Goal: Task Accomplishment & Management: Use online tool/utility

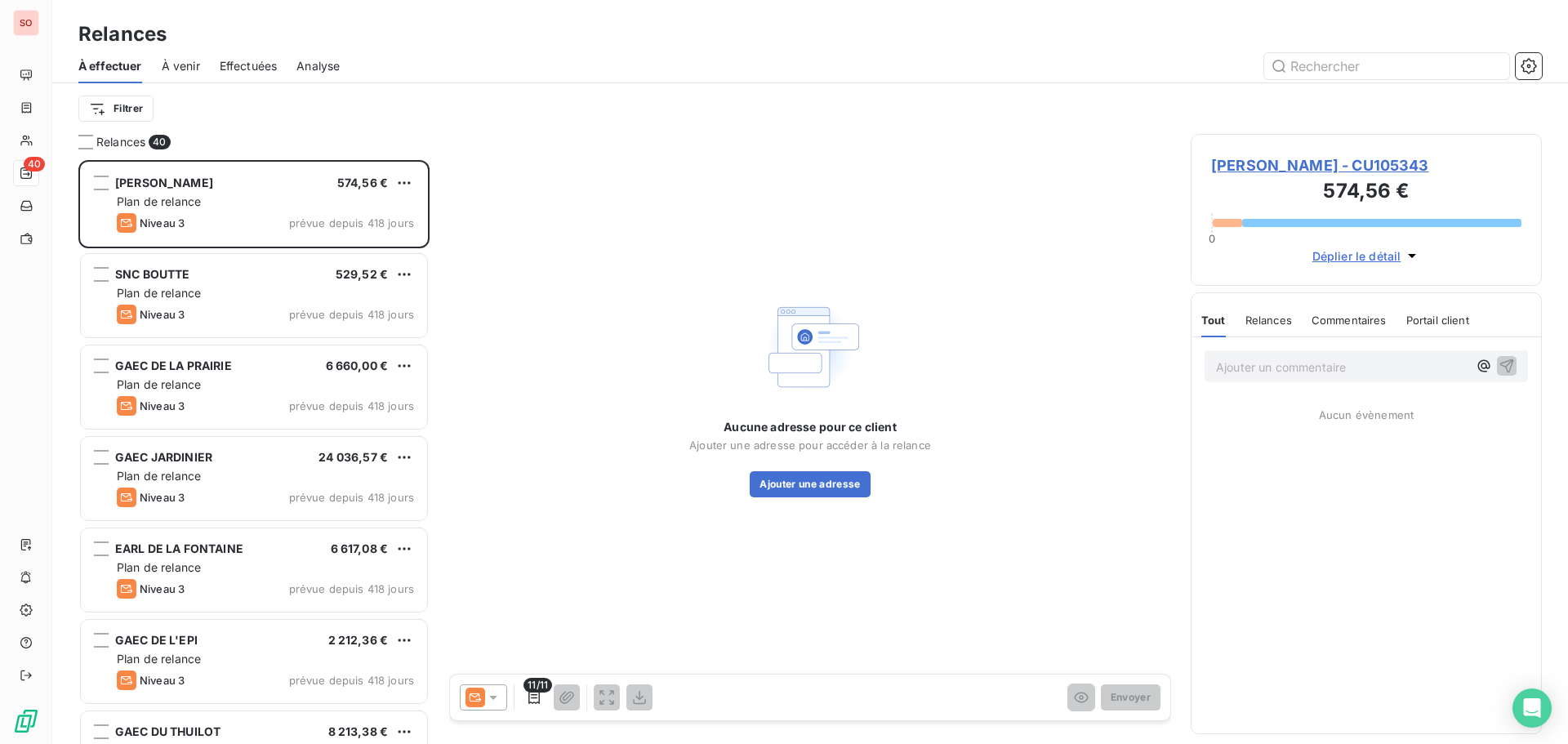
scroll to position [572, 339]
click at [1367, 68] on input "text" at bounding box center [1386, 66] width 245 height 26
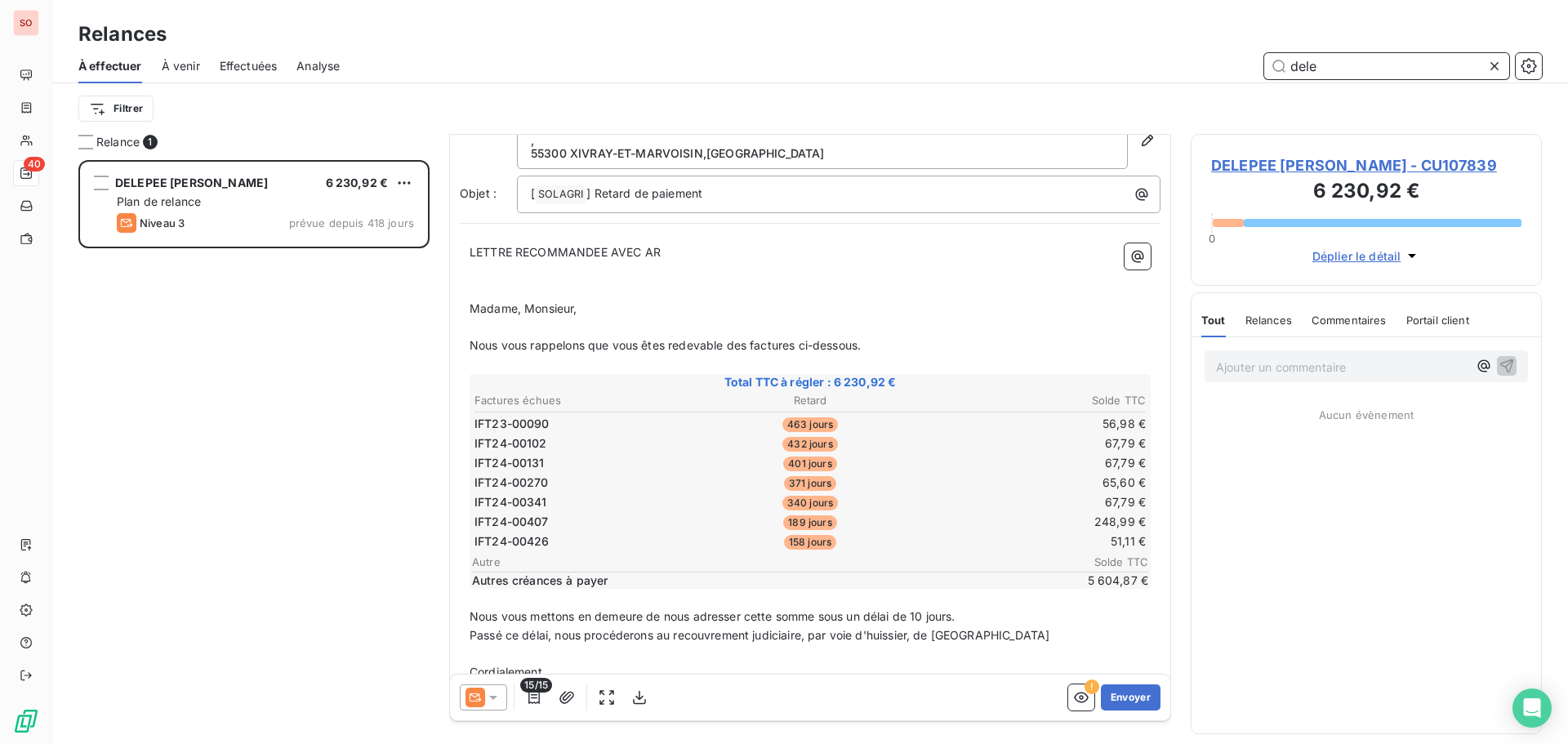
scroll to position [129, 0]
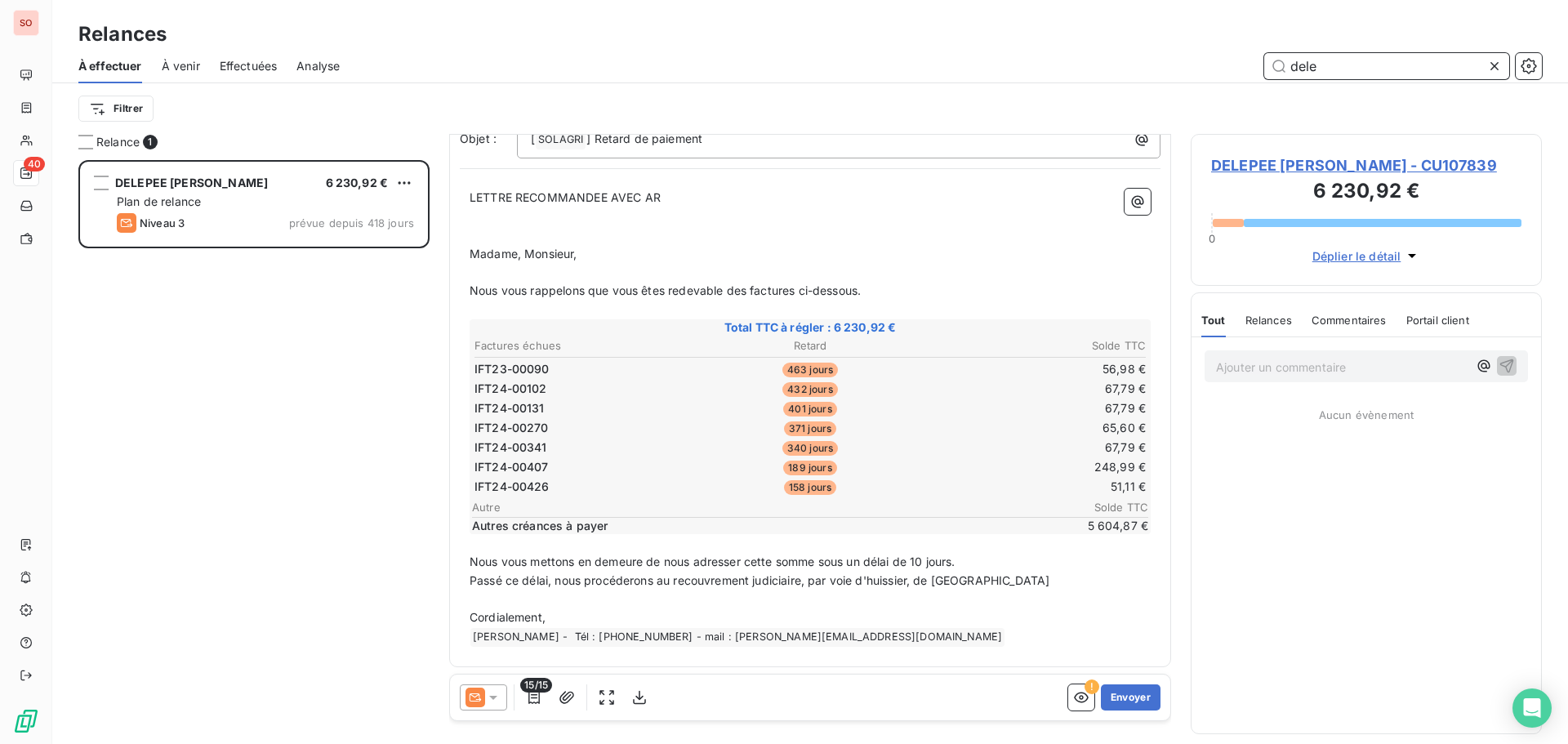
type input "dele"
click at [487, 716] on div "15/15 ! Envoyer" at bounding box center [810, 697] width 720 height 46
click at [494, 701] on icon at bounding box center [494, 697] width 17 height 17
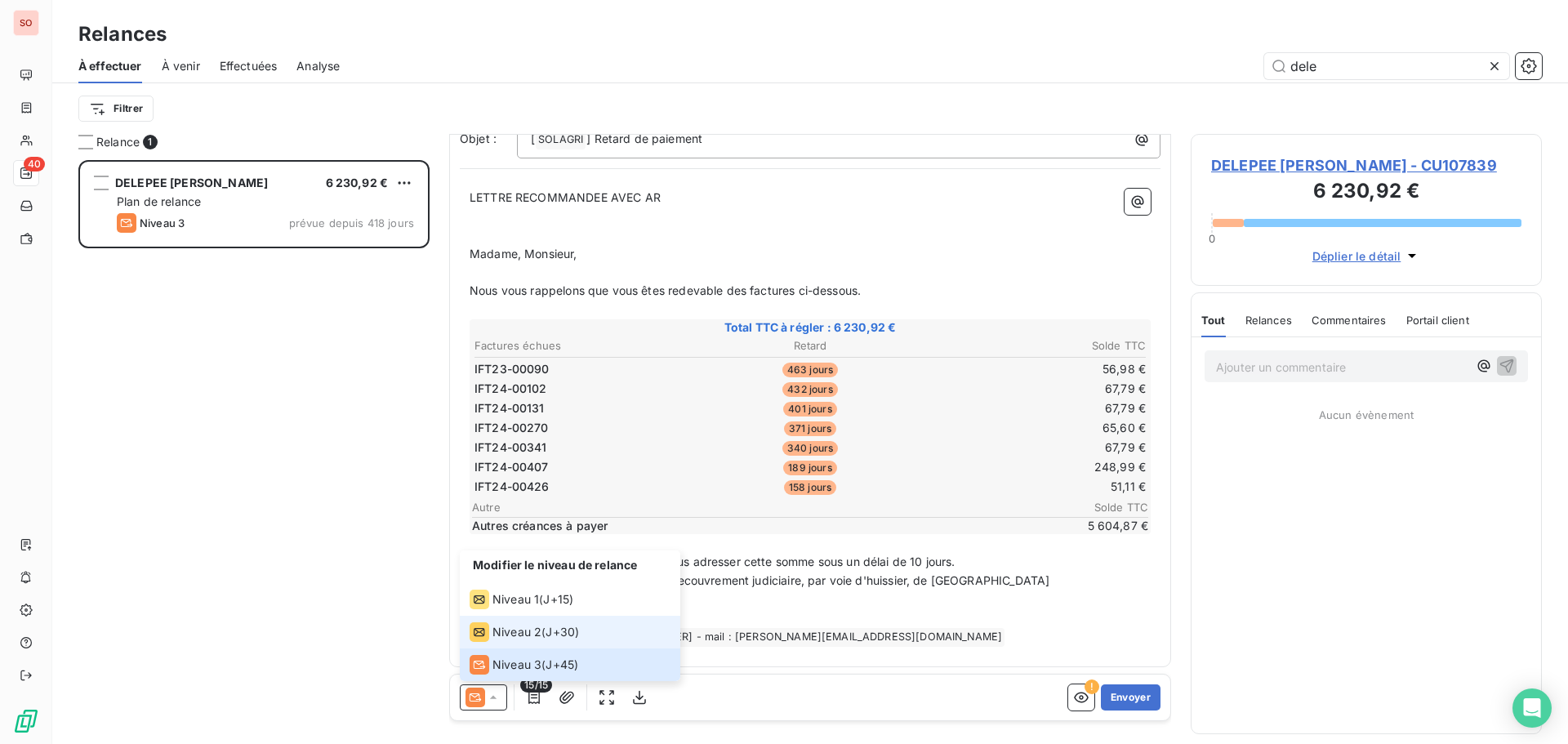
click at [521, 632] on span "Niveau 2" at bounding box center [517, 632] width 49 height 17
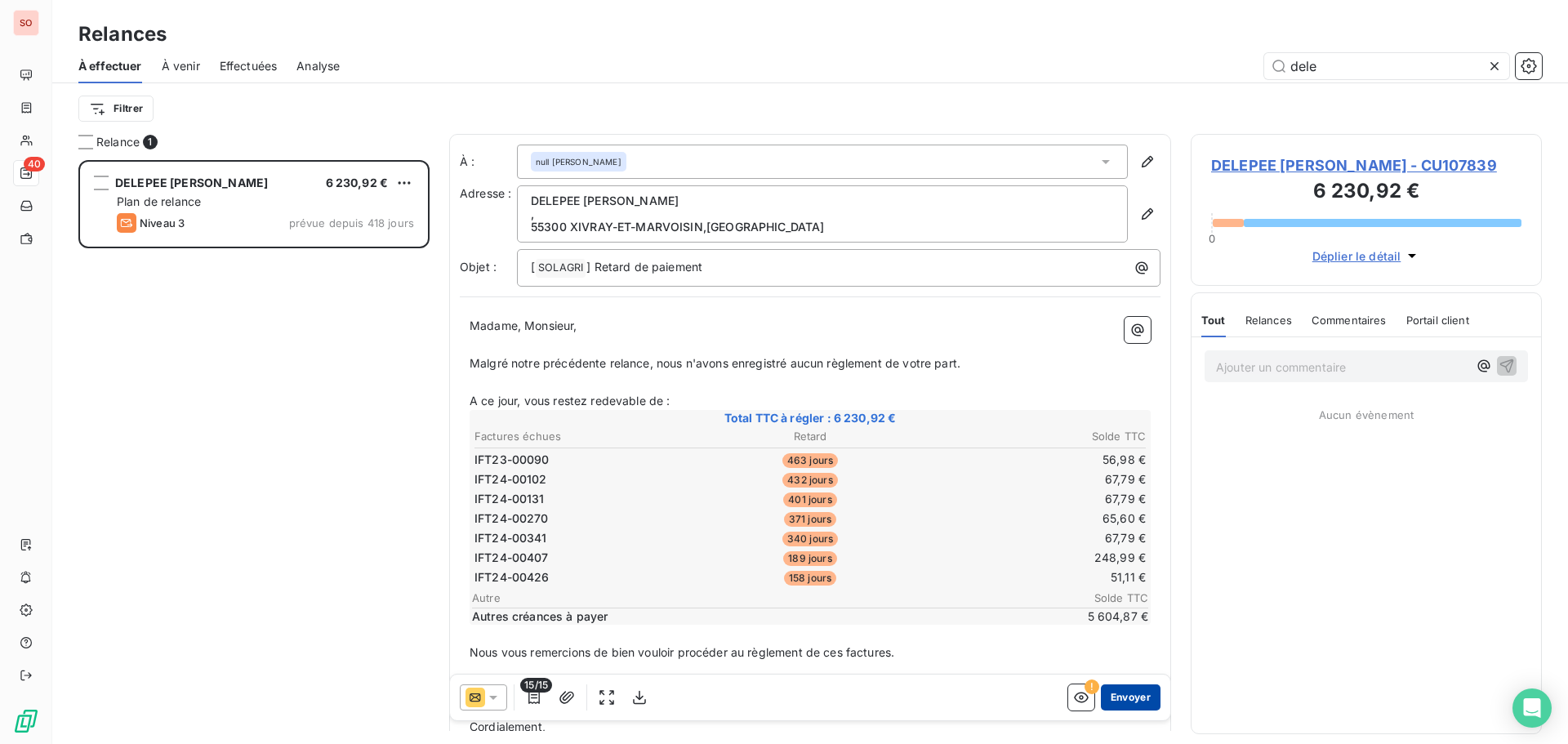
click at [1115, 710] on button "Envoyer" at bounding box center [1131, 697] width 60 height 26
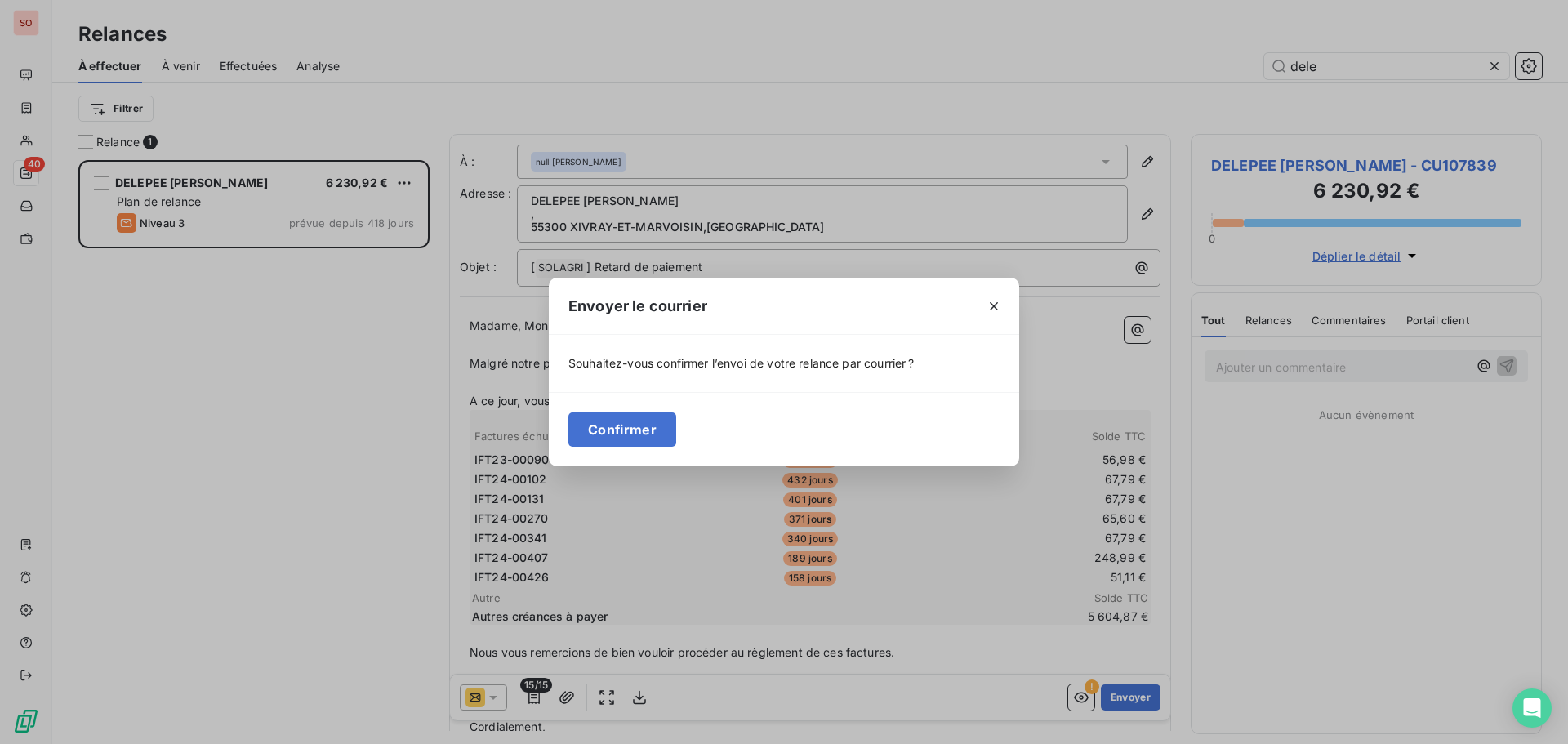
click at [634, 448] on div "Confirmer" at bounding box center [784, 429] width 470 height 74
click at [634, 435] on button "Confirmer" at bounding box center [622, 429] width 108 height 34
